Goal: Information Seeking & Learning: Check status

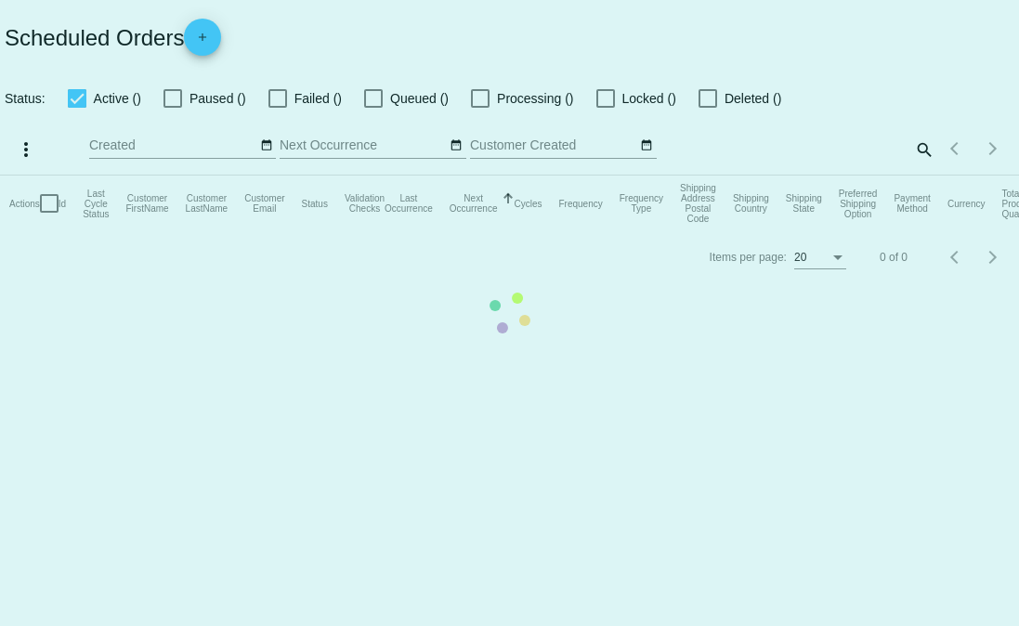
checkbox input "true"
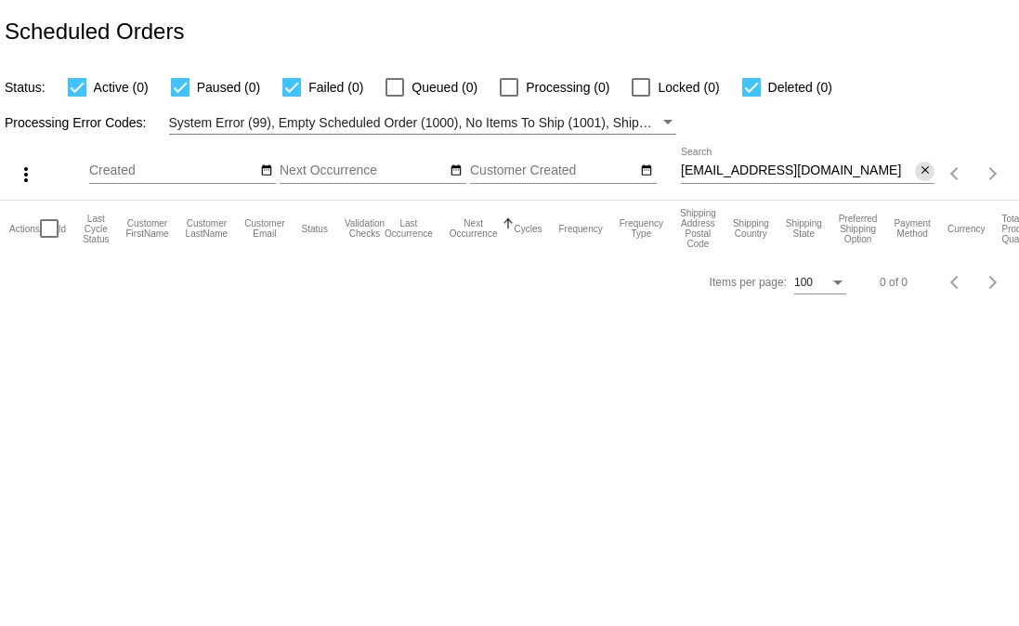
click at [925, 173] on mat-icon "close" at bounding box center [925, 170] width 13 height 15
click at [856, 171] on div "search" at bounding box center [808, 174] width 254 height 29
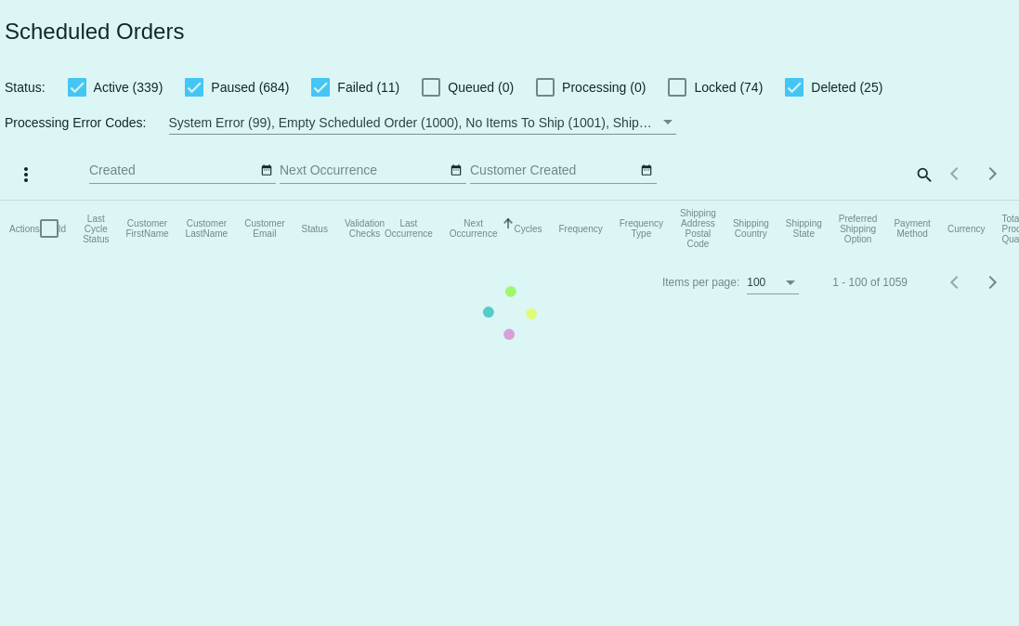
click at [916, 201] on mat-table "Actions Id Last Cycle Status Customer FirstName Customer LastName Customer Emai…" at bounding box center [509, 229] width 1019 height 56
click at [918, 201] on mat-table "Actions Id Last Cycle Status Customer FirstName Customer LastName Customer Emai…" at bounding box center [509, 229] width 1019 height 56
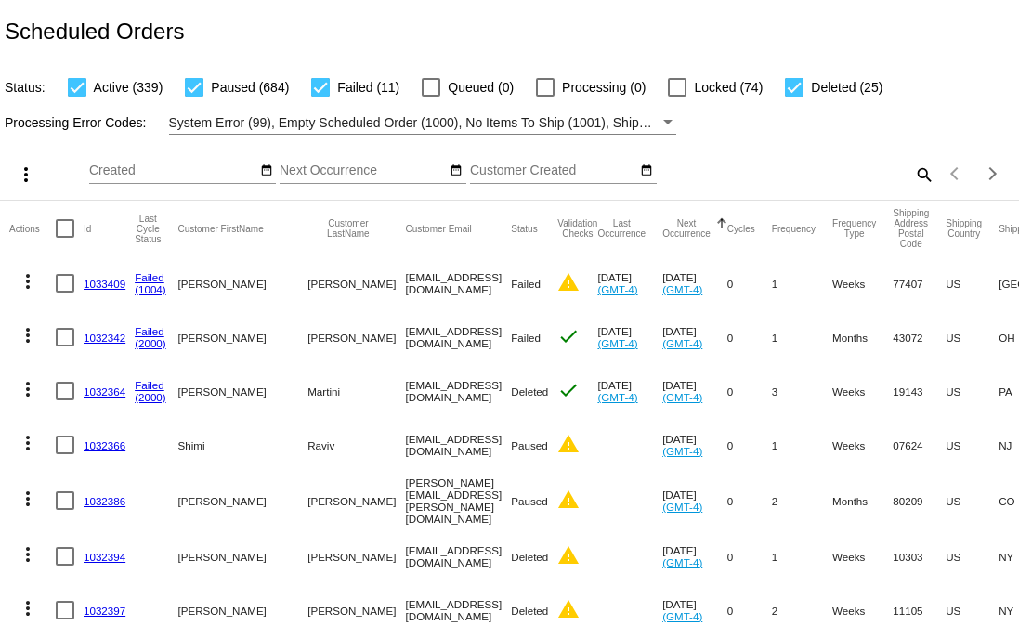
click at [934, 177] on div "Items per page: 100 1 - 100 of 1059" at bounding box center [976, 174] width 85 height 52
click at [914, 176] on mat-icon "search" at bounding box center [923, 174] width 22 height 29
paste input "1032524"
click at [879, 173] on input "Search" at bounding box center [808, 170] width 254 height 15
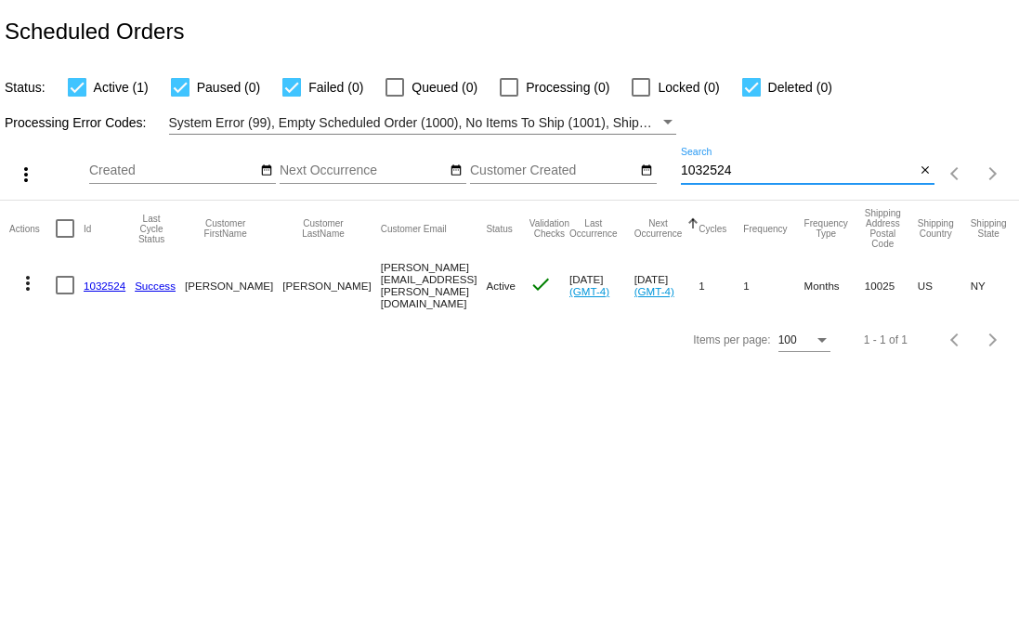
click at [811, 173] on input "1032524" at bounding box center [798, 170] width 234 height 15
click at [381, 290] on mat-cell "Kenny.Hoge@gmail.com" at bounding box center [434, 285] width 106 height 58
click at [756, 179] on div "1032524 Search" at bounding box center [798, 166] width 234 height 36
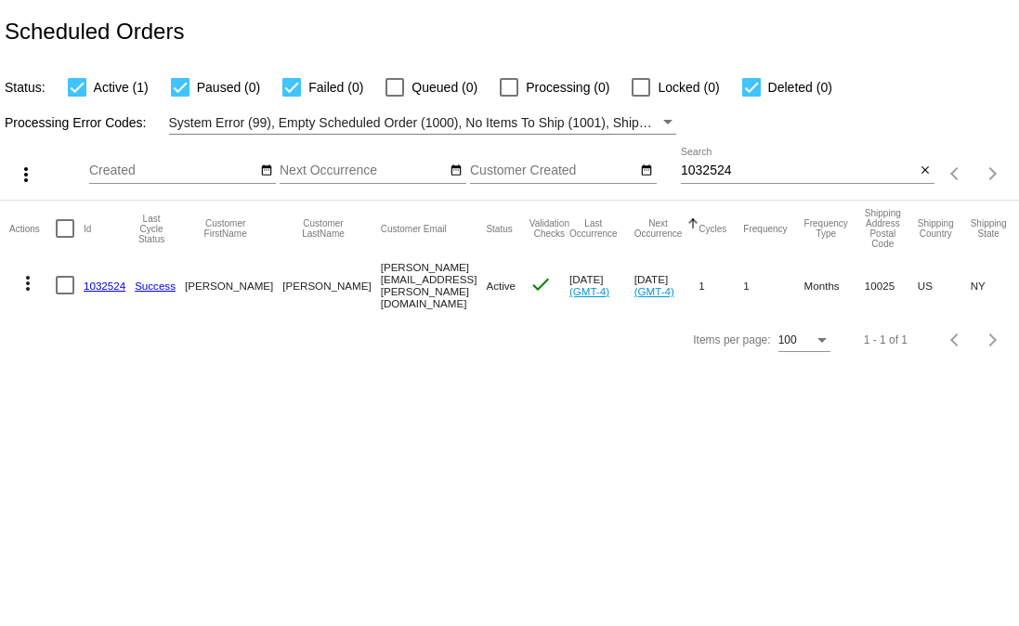
click at [756, 179] on div "1032524 Search" at bounding box center [798, 166] width 234 height 36
paste input "1032472"
paste input
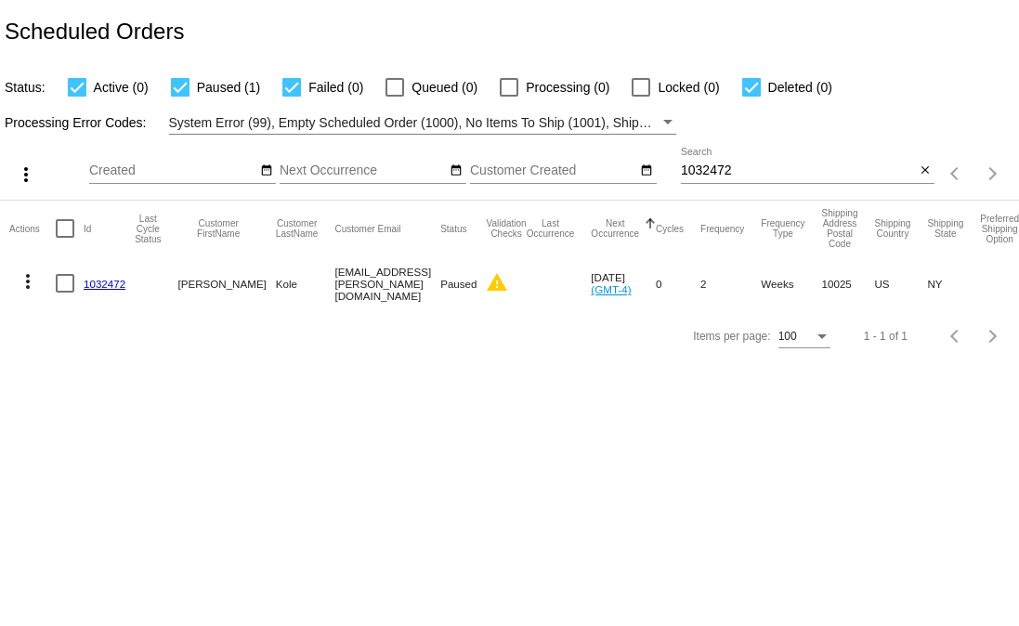
click at [727, 184] on div at bounding box center [808, 183] width 254 height 1
click at [726, 178] on input "1032472" at bounding box center [798, 170] width 234 height 15
paste input "ail.com"
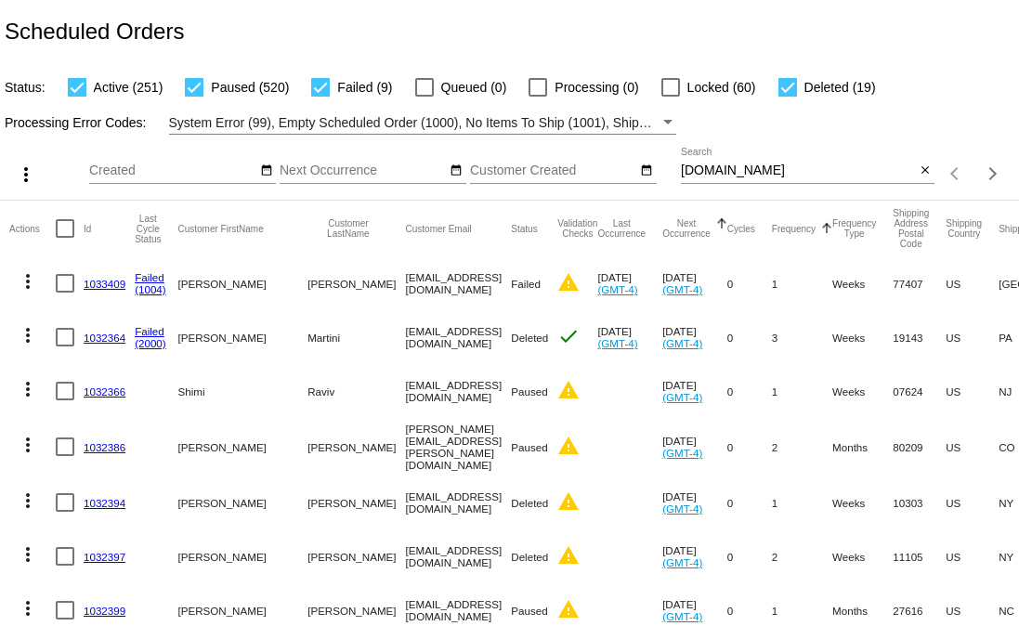
click at [796, 205] on mat-header-cell "Frequency" at bounding box center [802, 229] width 60 height 56
click at [791, 180] on div "ail.com Search" at bounding box center [798, 166] width 234 height 36
click at [773, 164] on input "ail.com" at bounding box center [798, 170] width 234 height 15
paste input "ackw.kushi@gmail.com"
paste input
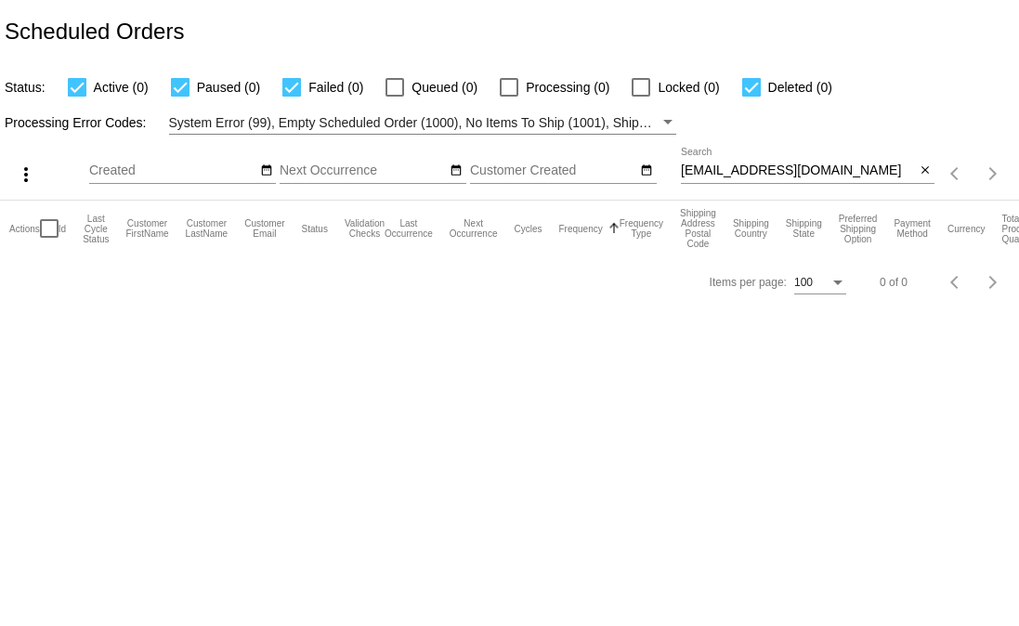
click at [727, 178] on input "ackw.kushi@gmail.com" at bounding box center [798, 170] width 234 height 15
paste input "devereaux@mac"
drag, startPoint x: 698, startPoint y: 154, endPoint x: 705, endPoint y: 162, distance: 10.5
click at [698, 154] on div "devereaux@mac.com Search" at bounding box center [798, 166] width 234 height 36
click at [717, 176] on input "devereaux@mac.com" at bounding box center [798, 170] width 234 height 15
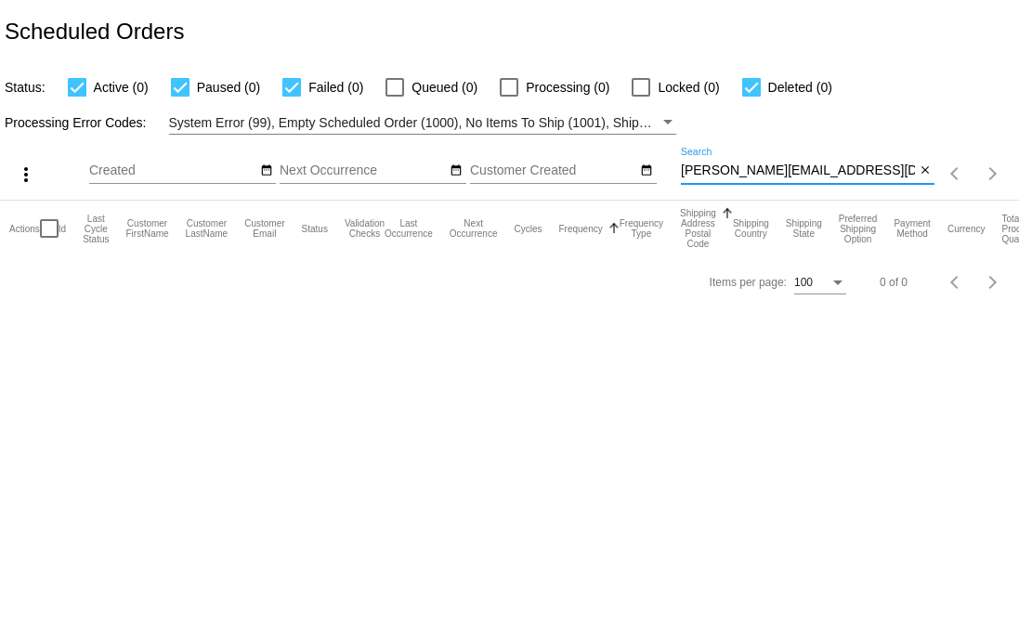
paste input "1032524"
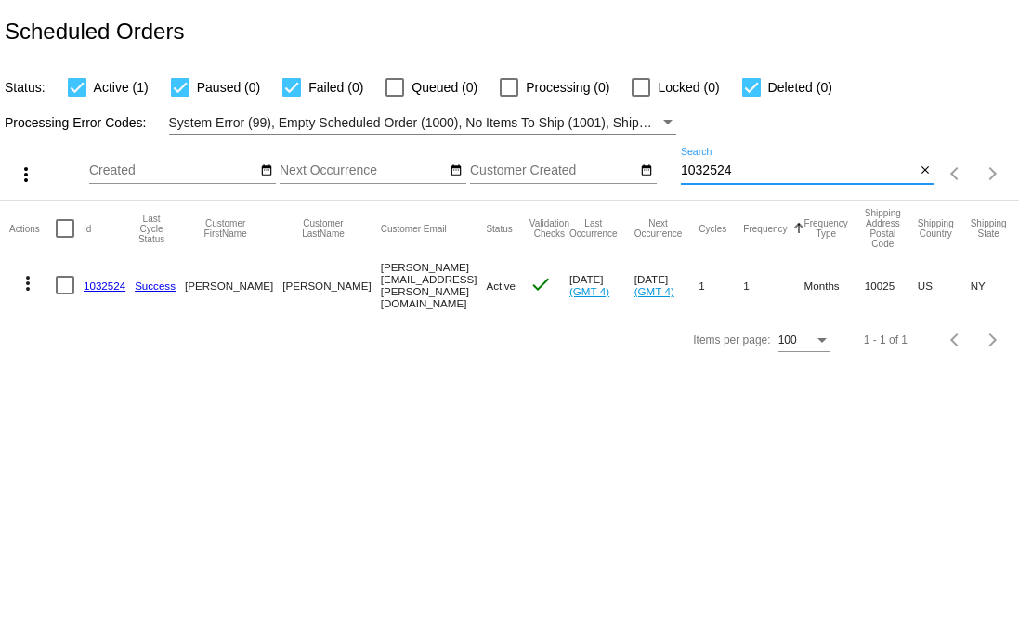
click at [381, 293] on mat-cell "Kenny.Hoge@gmail.com" at bounding box center [434, 285] width 106 height 58
copy mat-cell "Kenny.Hoge@gmail.com"
click at [763, 177] on input "1032524" at bounding box center [798, 170] width 234 height 15
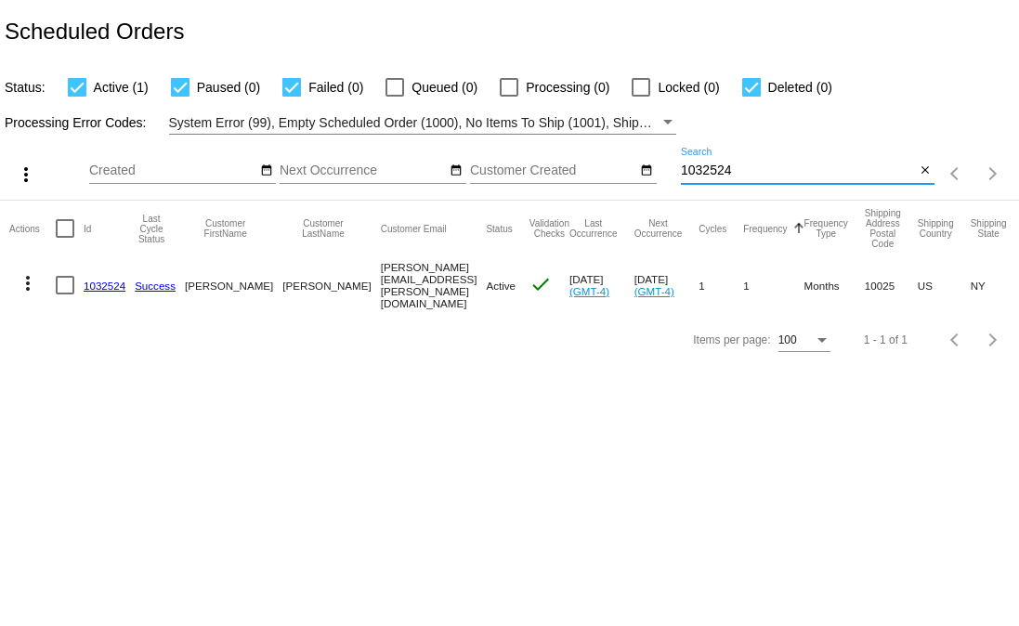
paste input "5"
type input "1032525"
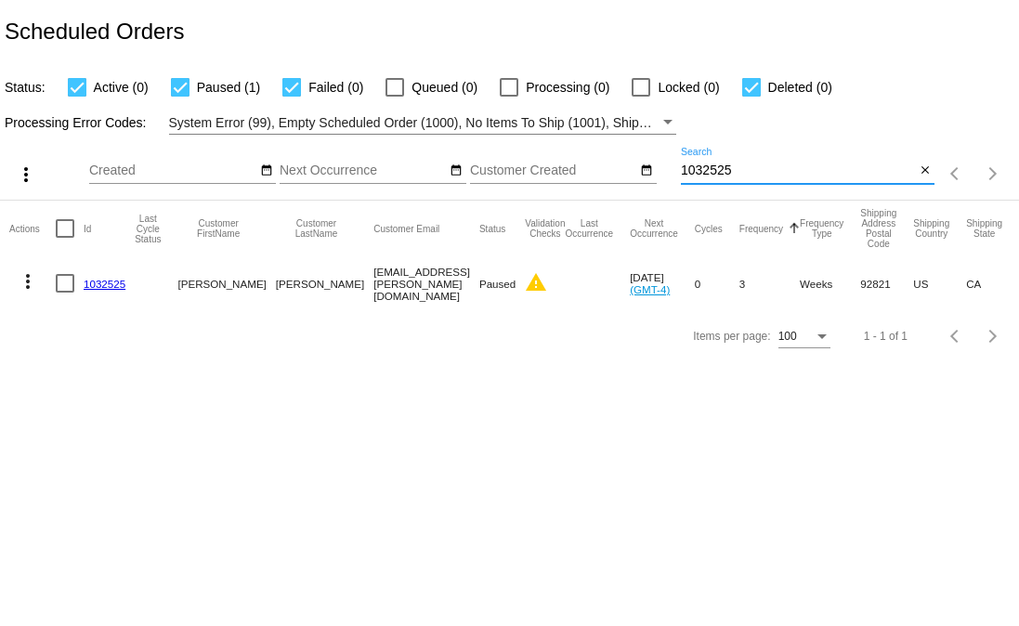
click at [525, 282] on mat-icon "warning" at bounding box center [536, 282] width 22 height 22
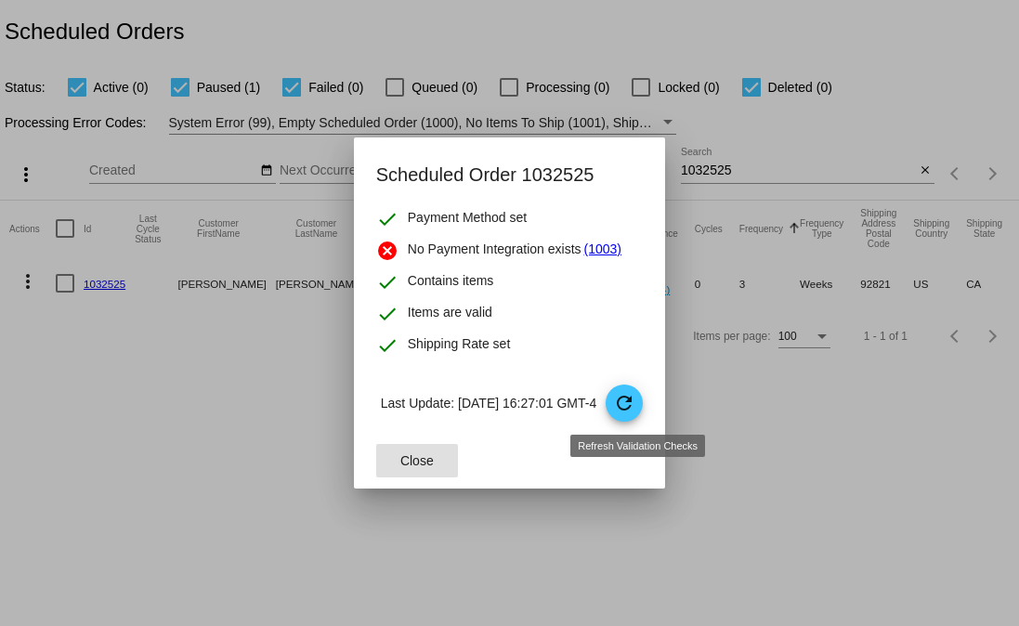
click at [633, 415] on span "refresh" at bounding box center [625, 404] width 39 height 39
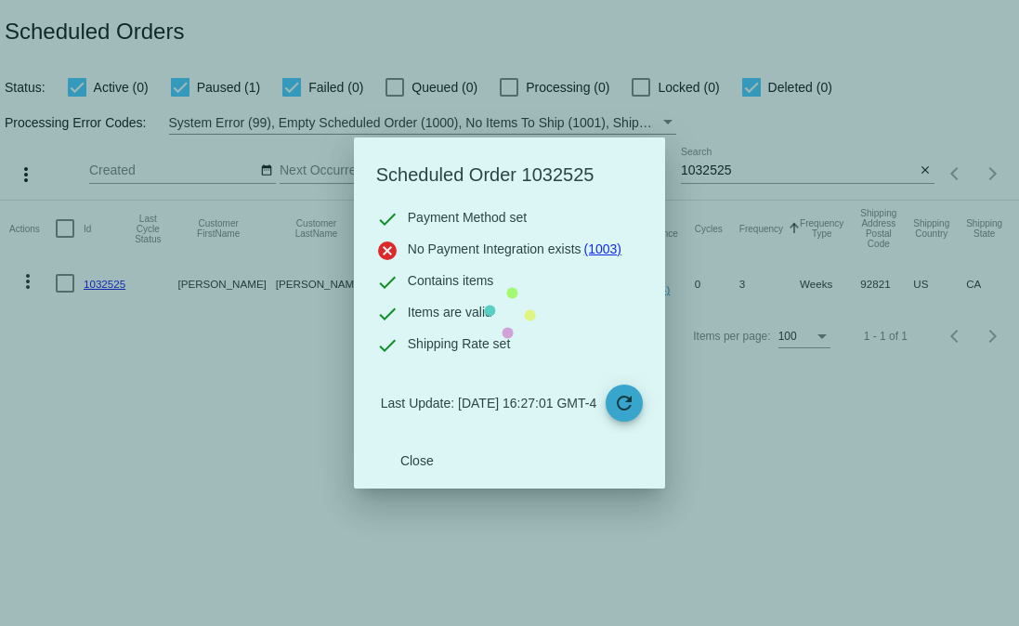
click at [354, 433] on mat-dialog-content "check Payment Method set cancel No Payment Integration exists (1003) check Cont…" at bounding box center [509, 320] width 311 height 225
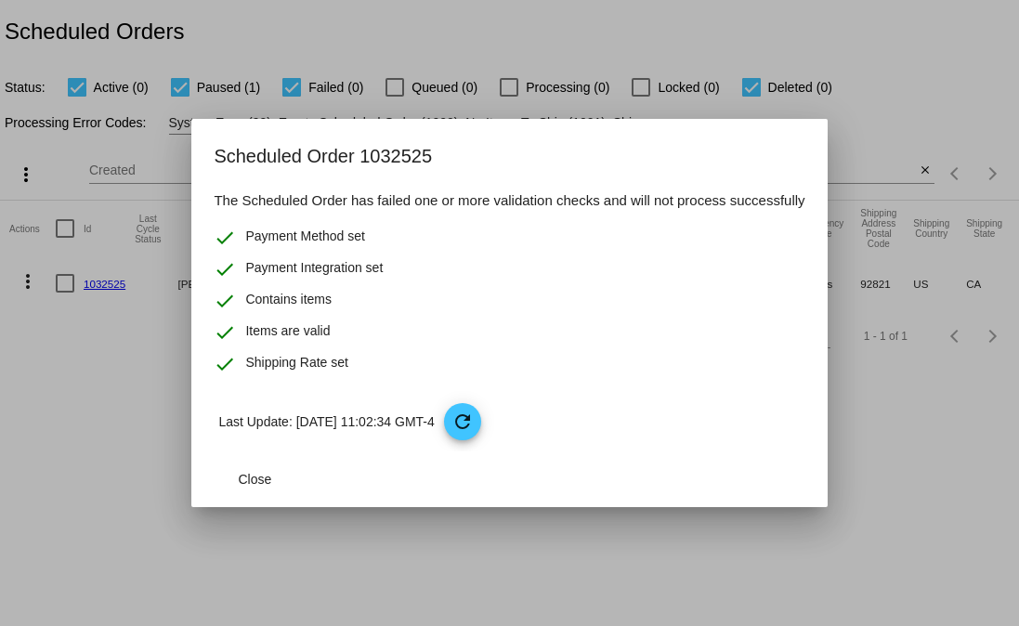
click at [71, 477] on div at bounding box center [509, 313] width 1019 height 626
